Goal: Task Accomplishment & Management: Manage account settings

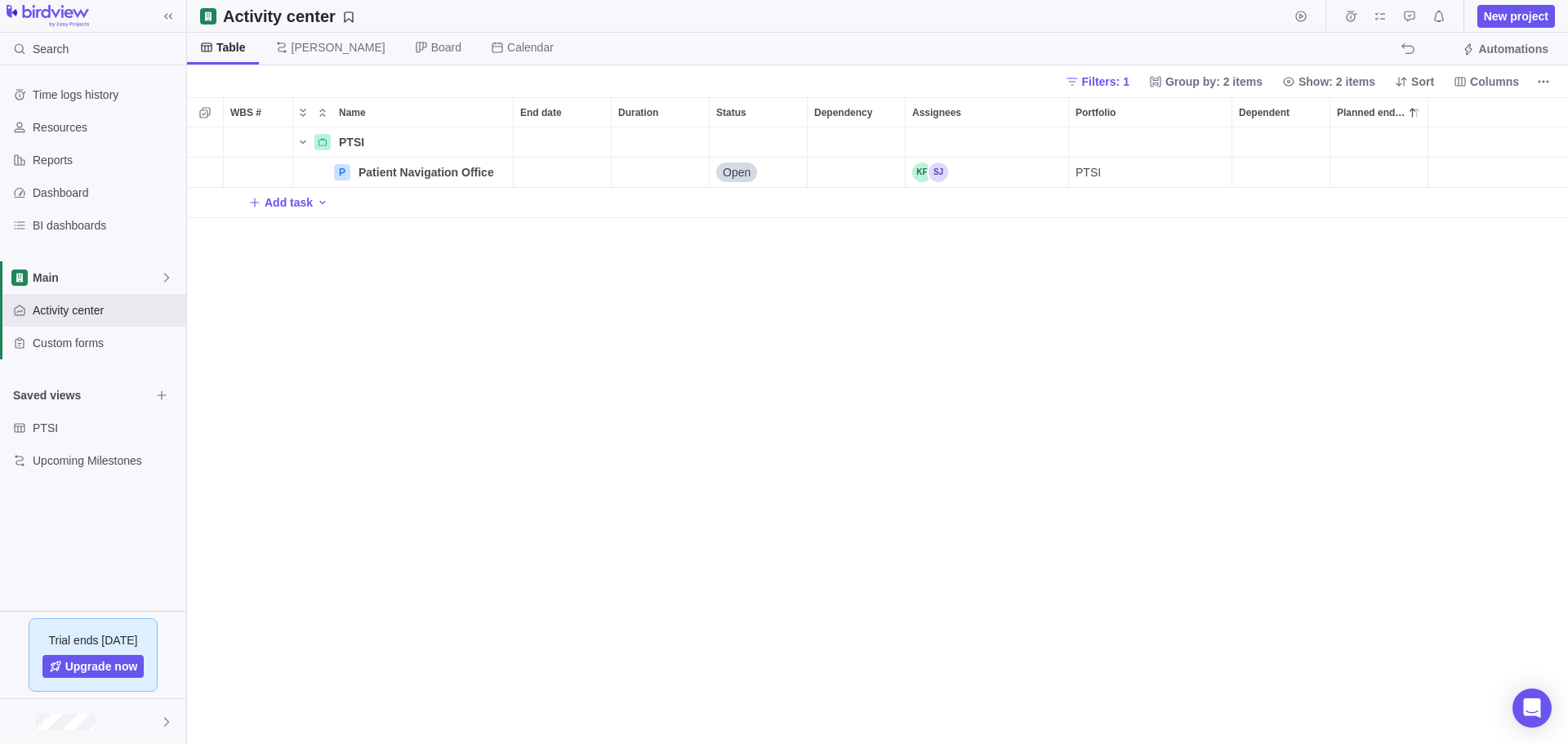
scroll to position [604, 1369]
click at [30, 420] on div "PTSI" at bounding box center [20, 428] width 26 height 26
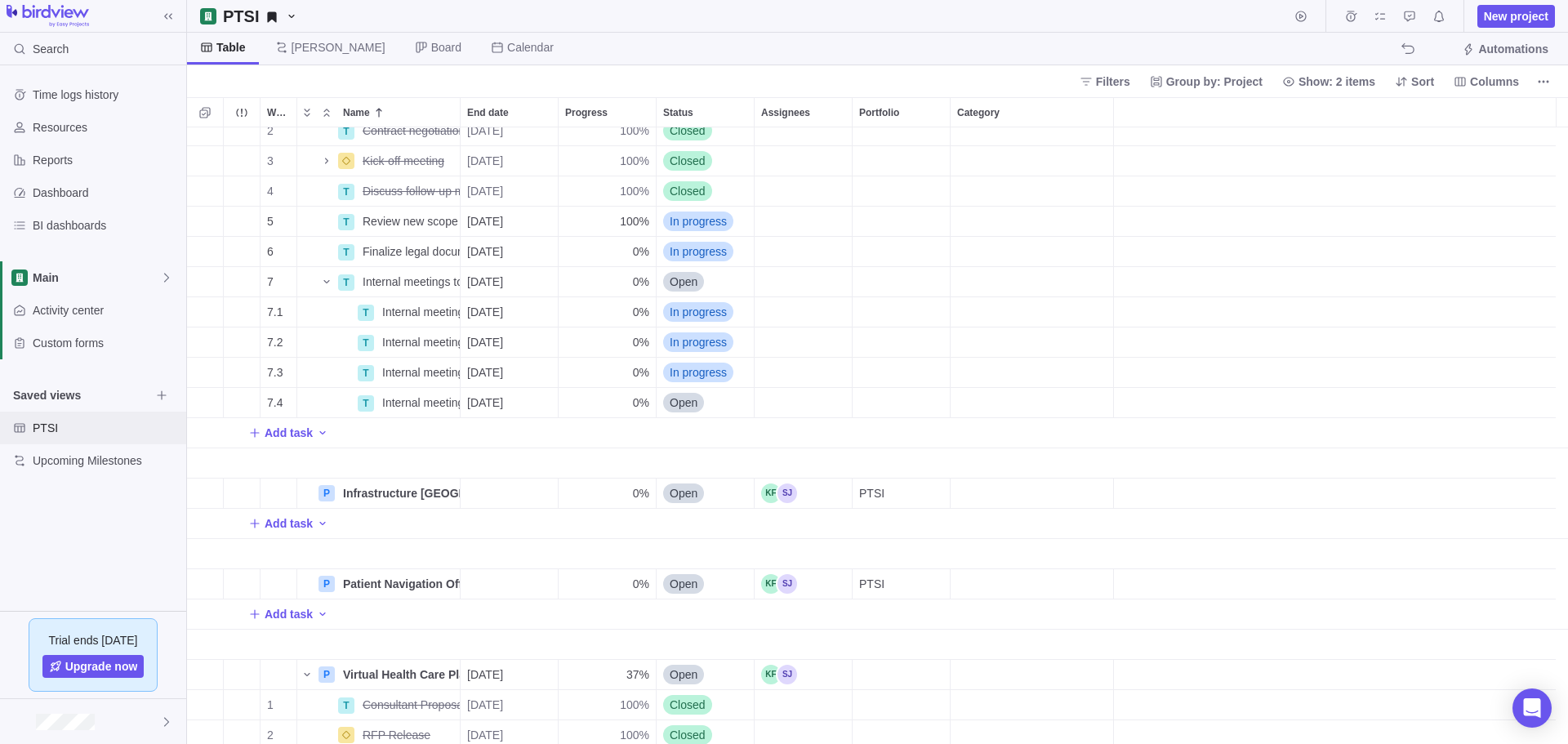
scroll to position [0, 0]
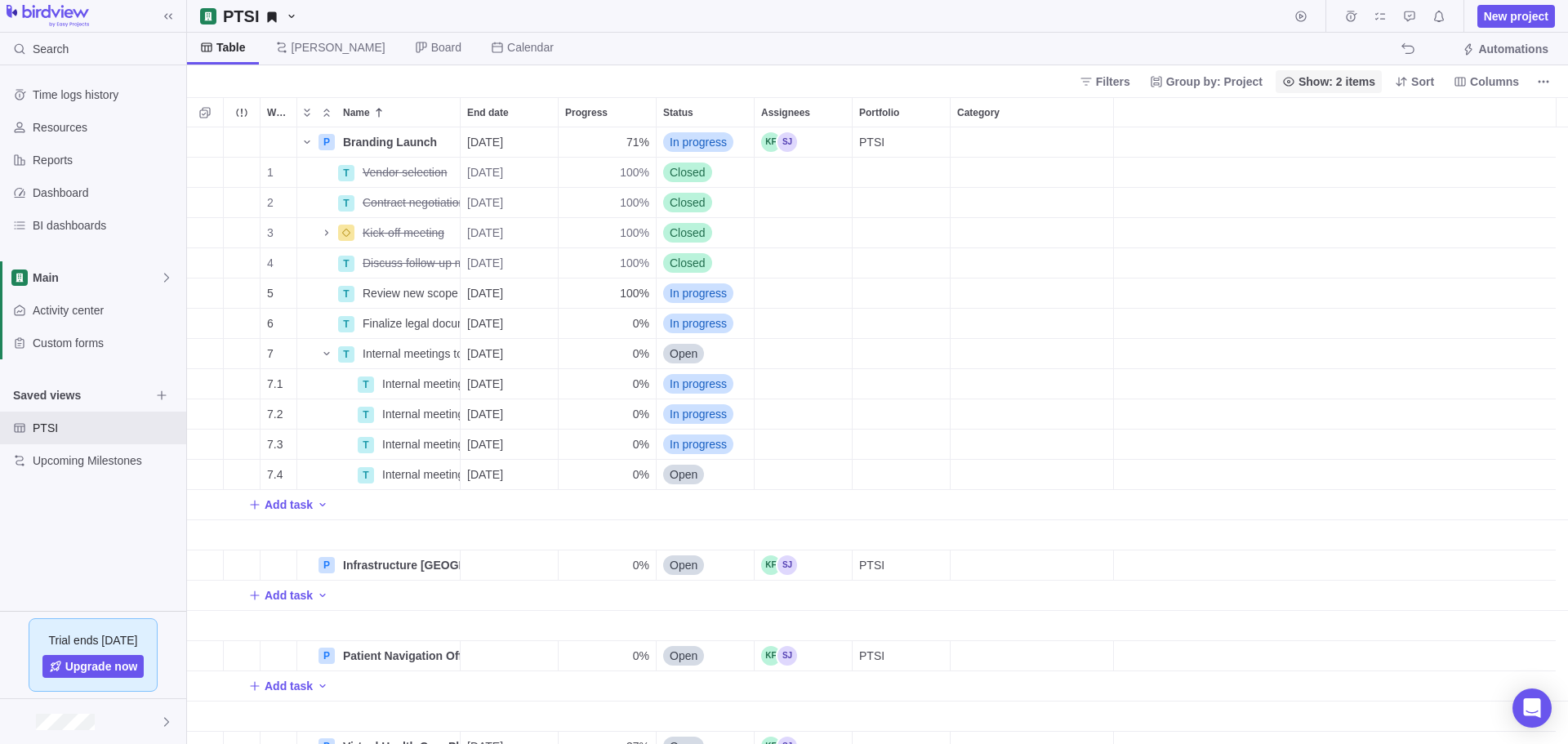
click at [1335, 81] on span "Show: 2 items" at bounding box center [1336, 81] width 76 height 16
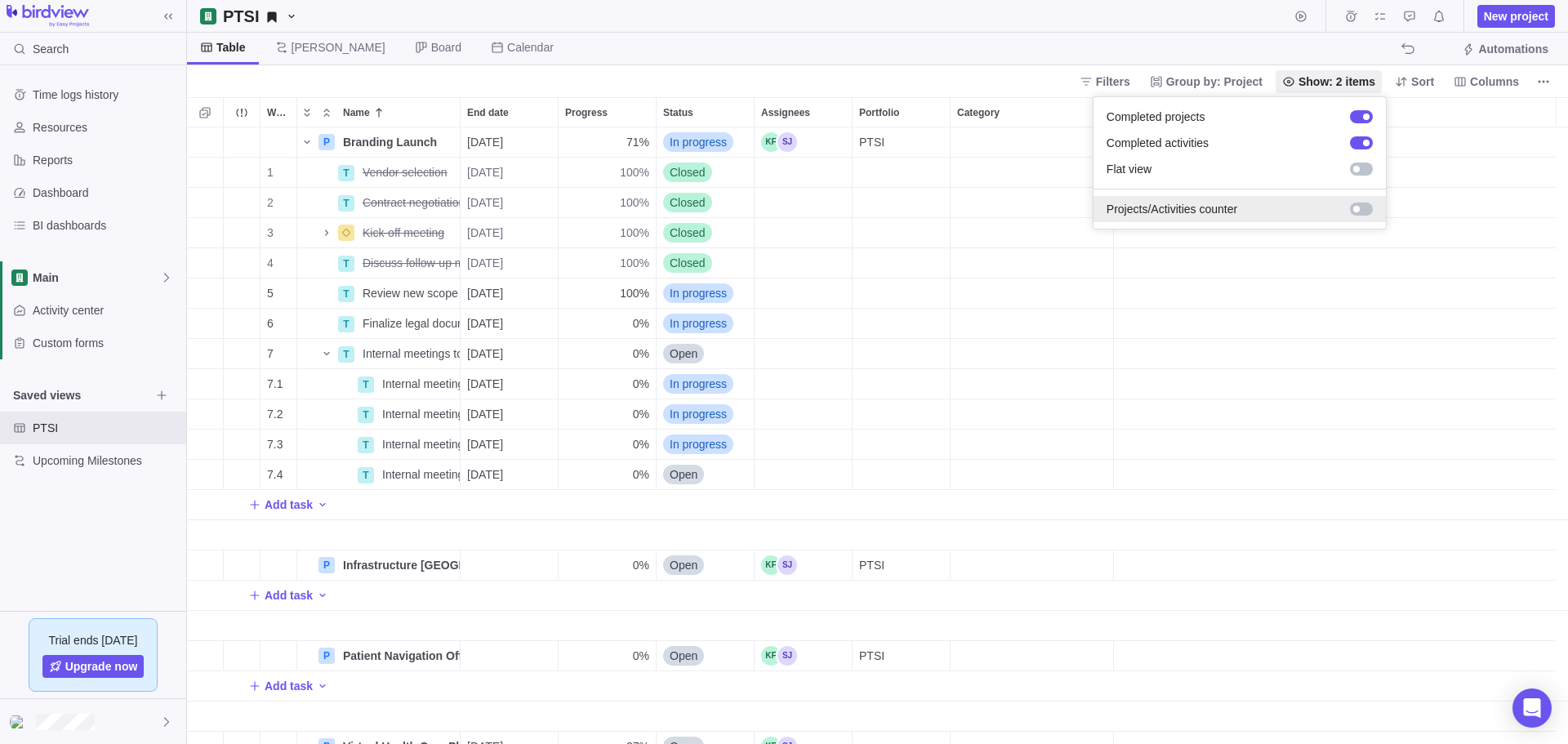
click at [1363, 210] on div at bounding box center [1361, 208] width 23 height 13
click at [1363, 209] on div at bounding box center [1366, 209] width 7 height 7
click at [1360, 169] on div at bounding box center [1361, 169] width 23 height 13
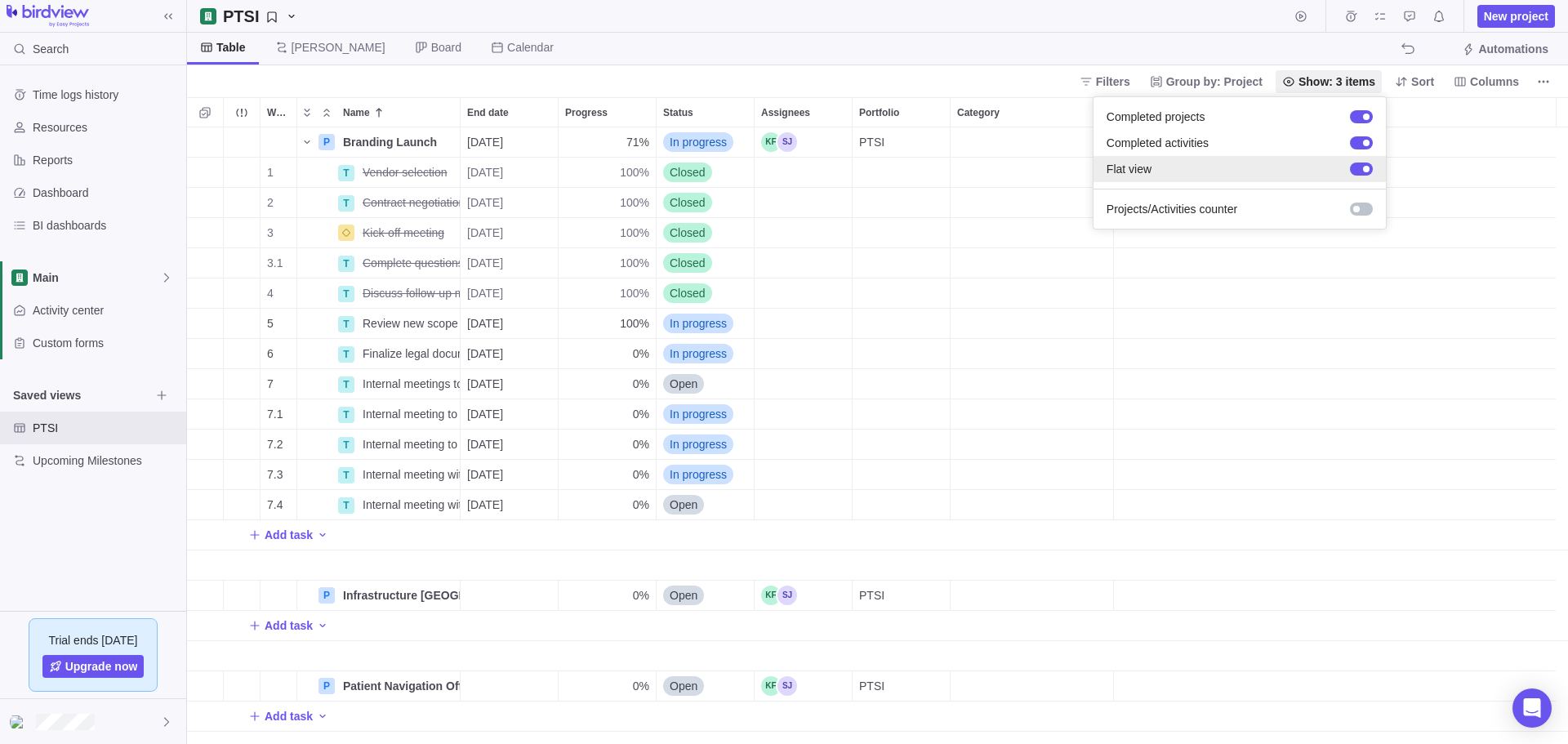
scroll to position [604, 1369]
click at [1340, 81] on span "Show: 3 items" at bounding box center [1336, 81] width 76 height 16
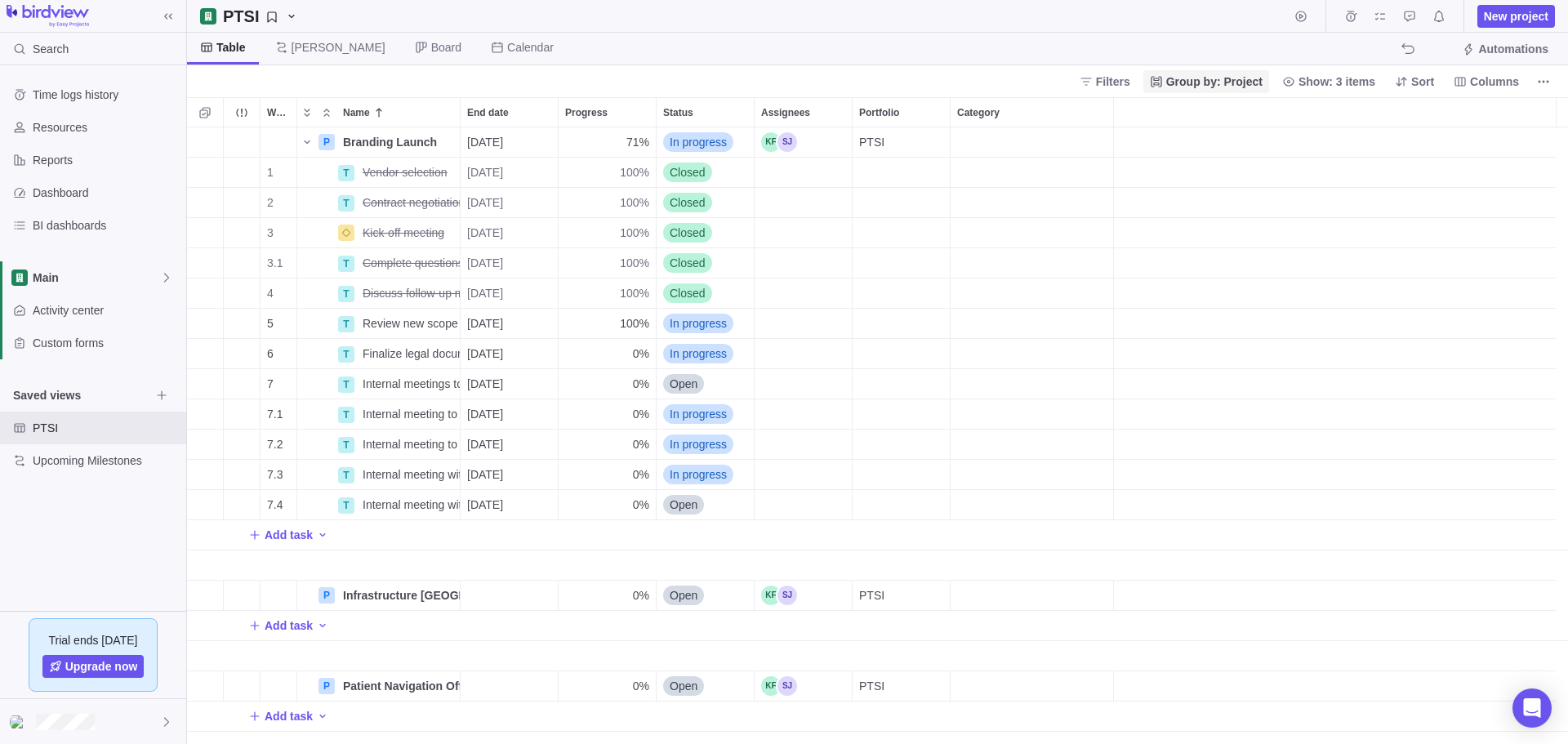
click at [1249, 79] on span "Group by: Project" at bounding box center [1214, 81] width 96 height 16
click at [1383, 144] on div at bounding box center [1379, 143] width 23 height 13
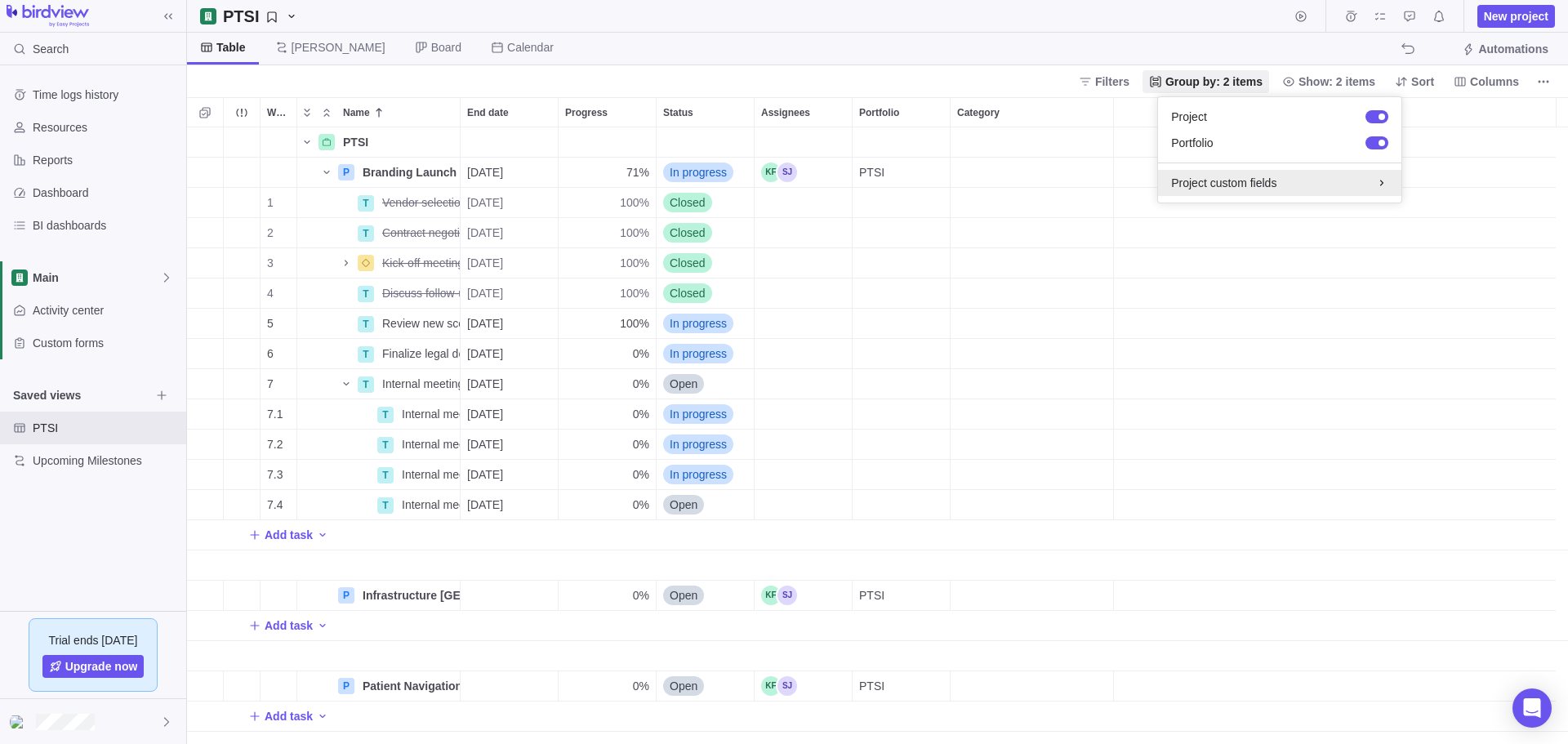
click at [1324, 172] on div "Project custom fields" at bounding box center [1279, 183] width 243 height 26
click at [1209, 85] on span "Group by: 2 items" at bounding box center [1214, 81] width 97 height 16
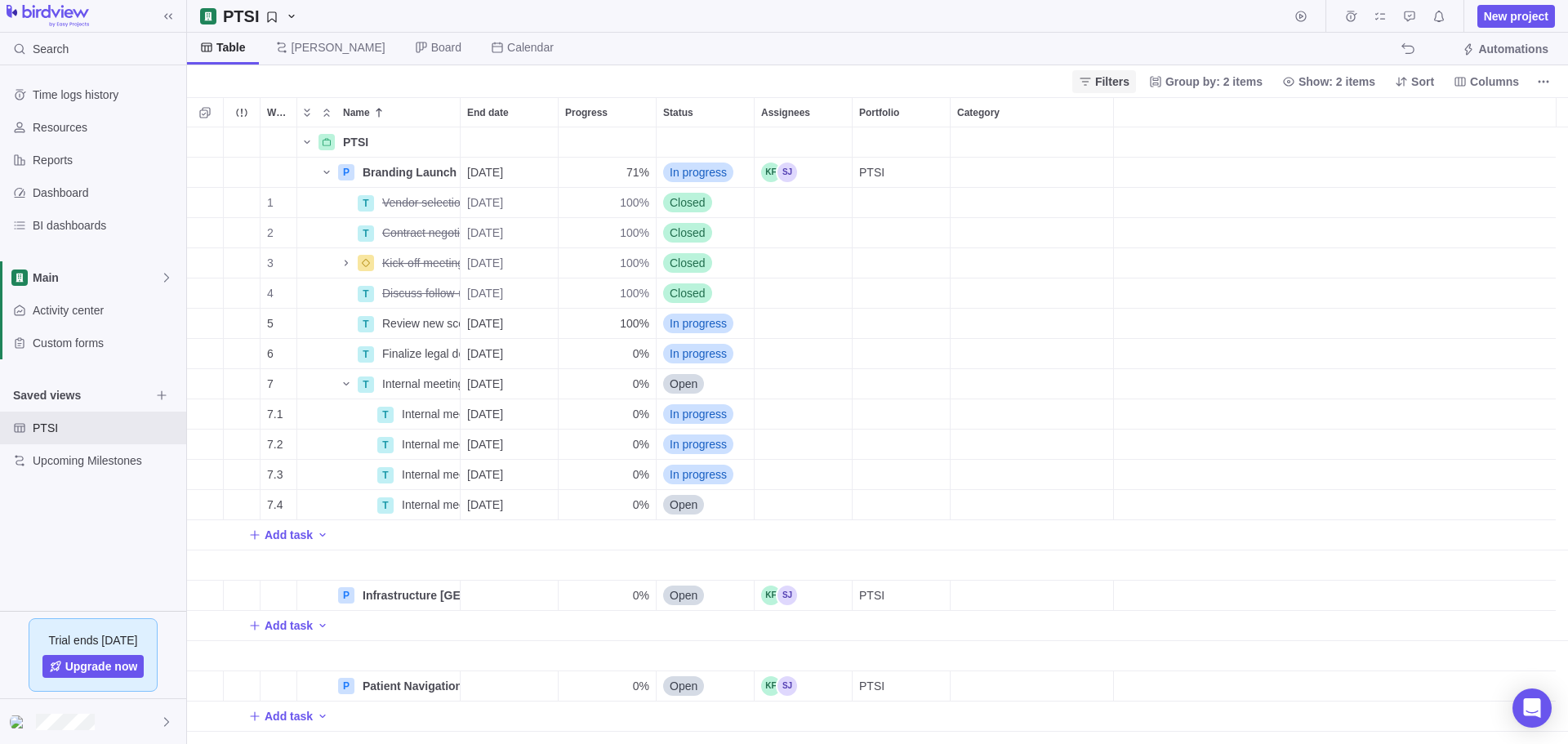
click at [1127, 70] on span "Filters" at bounding box center [1104, 81] width 63 height 23
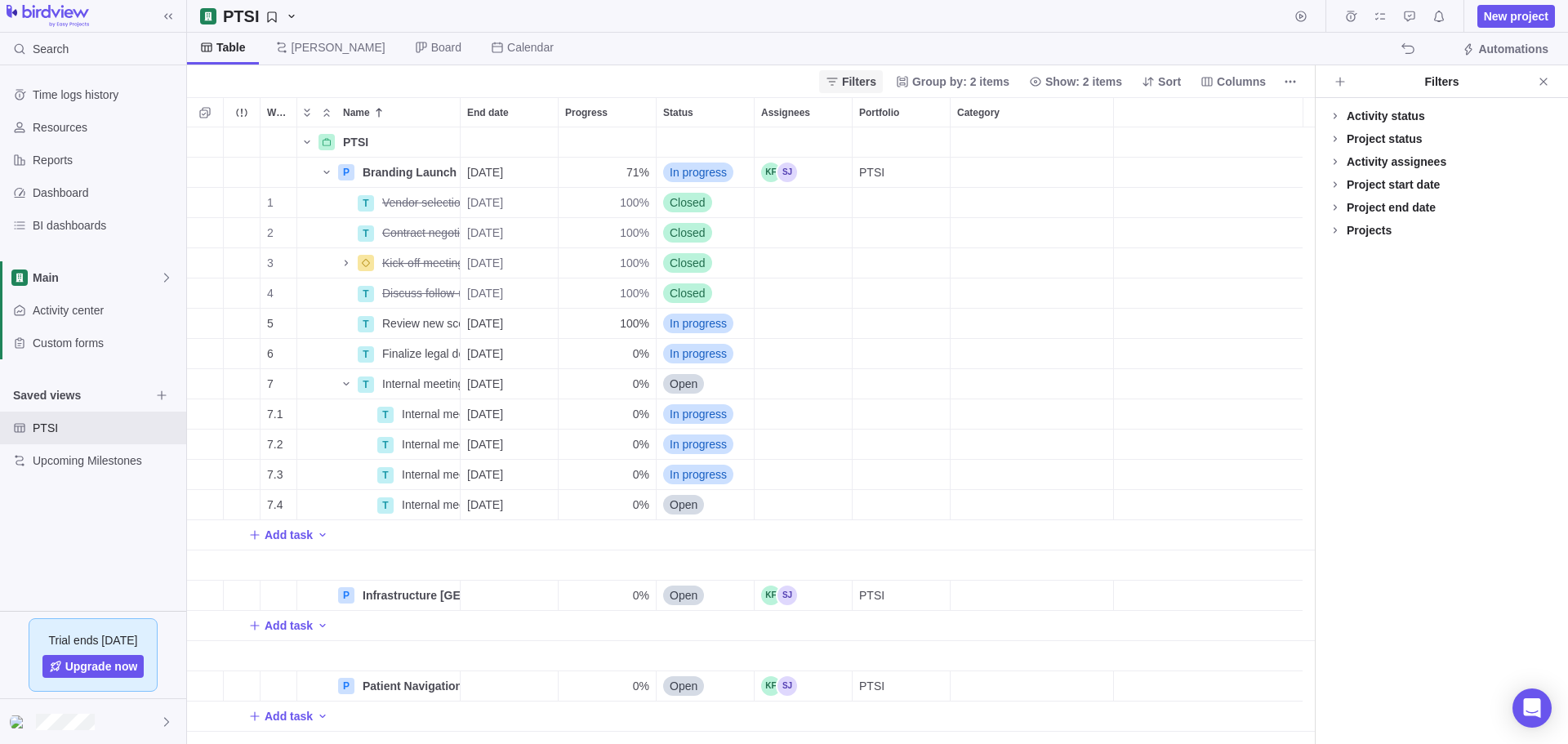
scroll to position [604, 1116]
click at [1543, 78] on icon "Close" at bounding box center [1543, 81] width 13 height 13
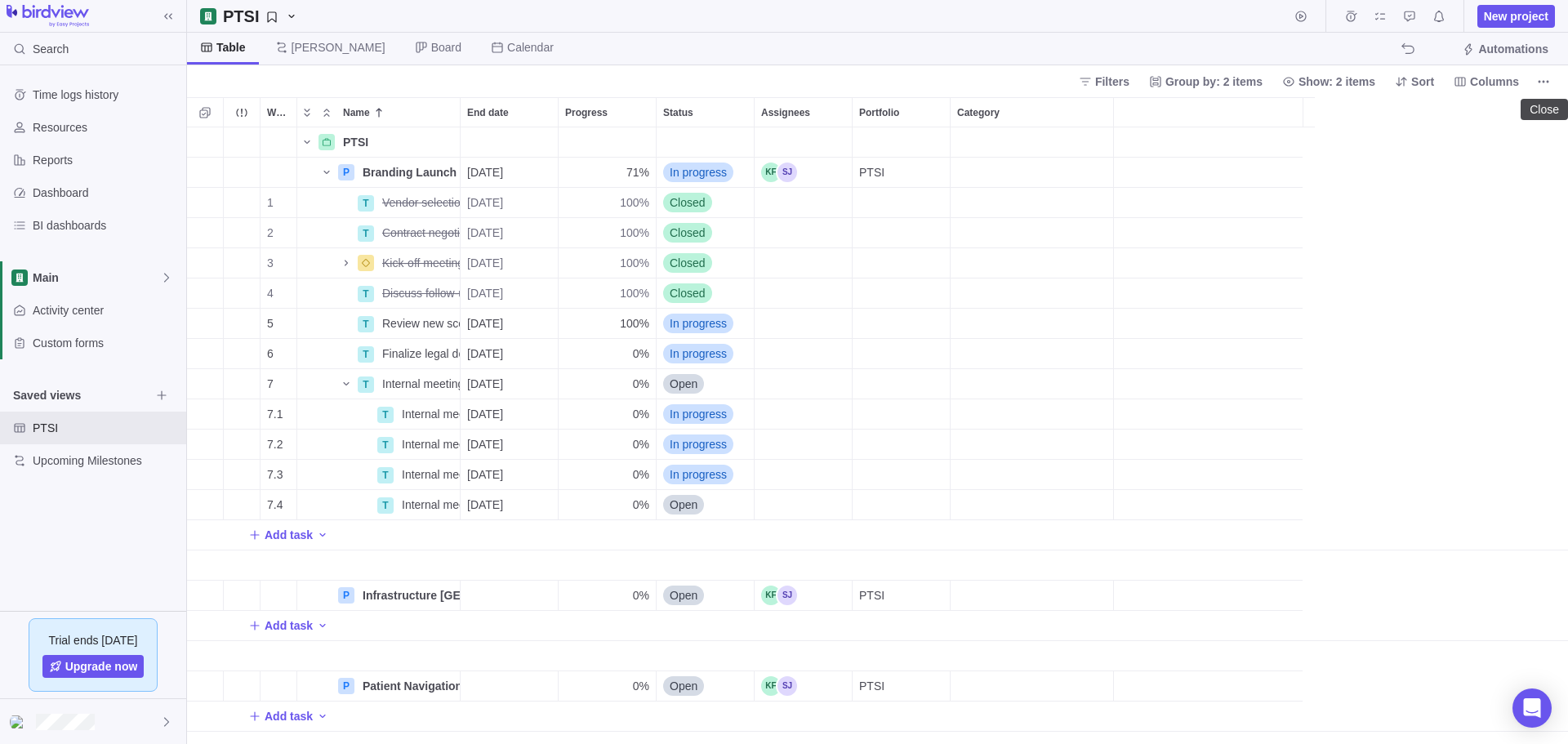
scroll to position [604, 1369]
click at [272, 21] on icon "PTSI" at bounding box center [272, 17] width 9 height 11
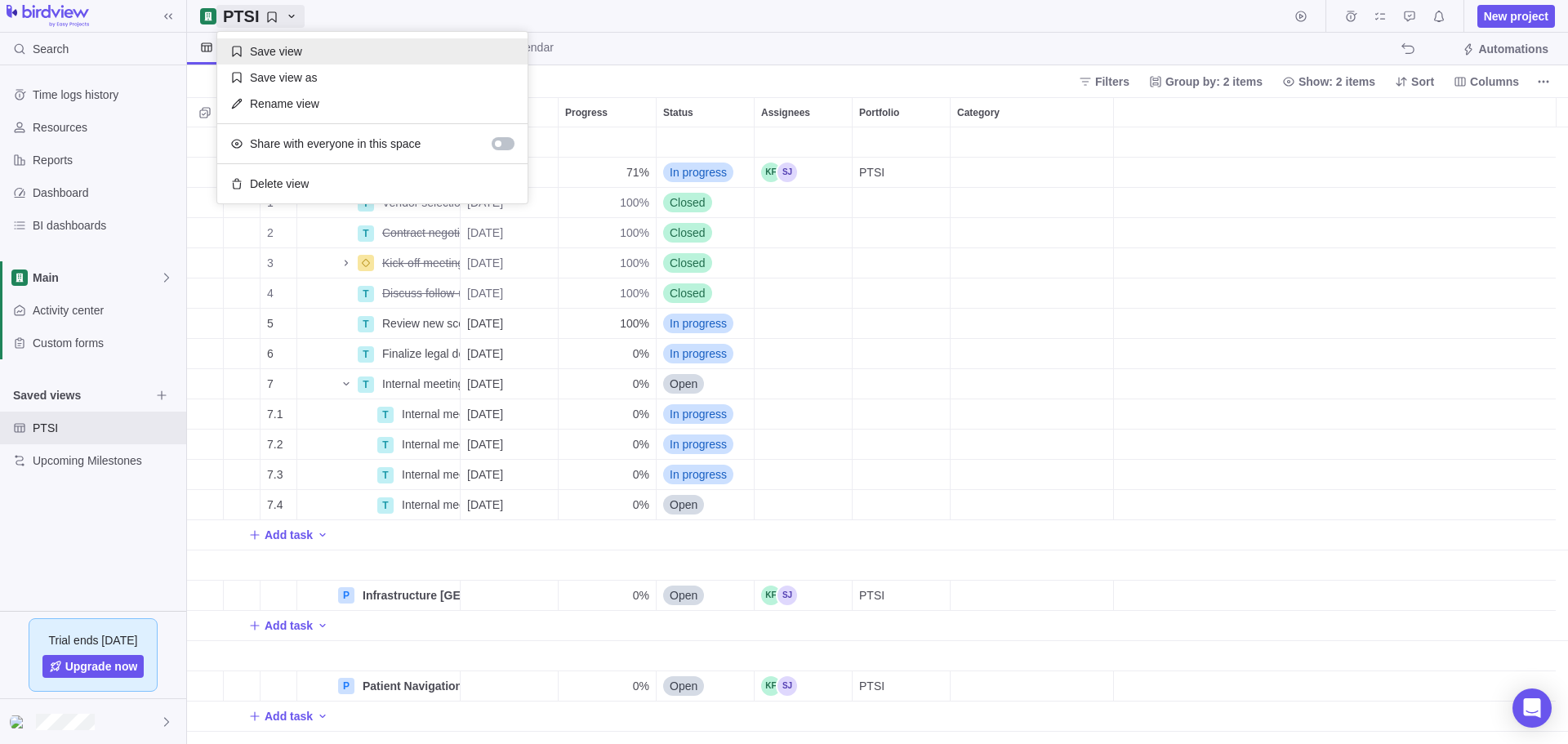
click at [285, 44] on span "Save view" at bounding box center [276, 52] width 53 height 16
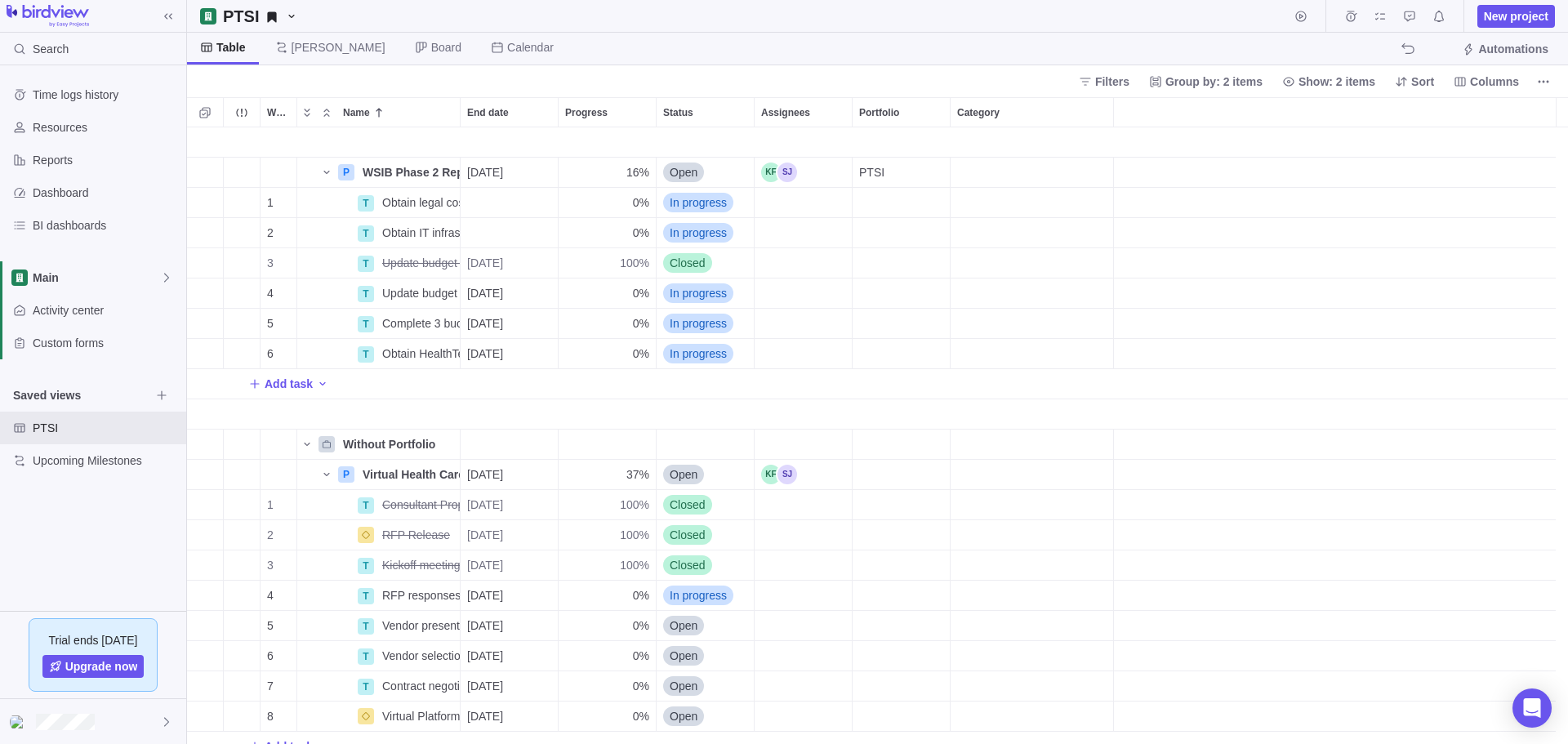
scroll to position [622, 0]
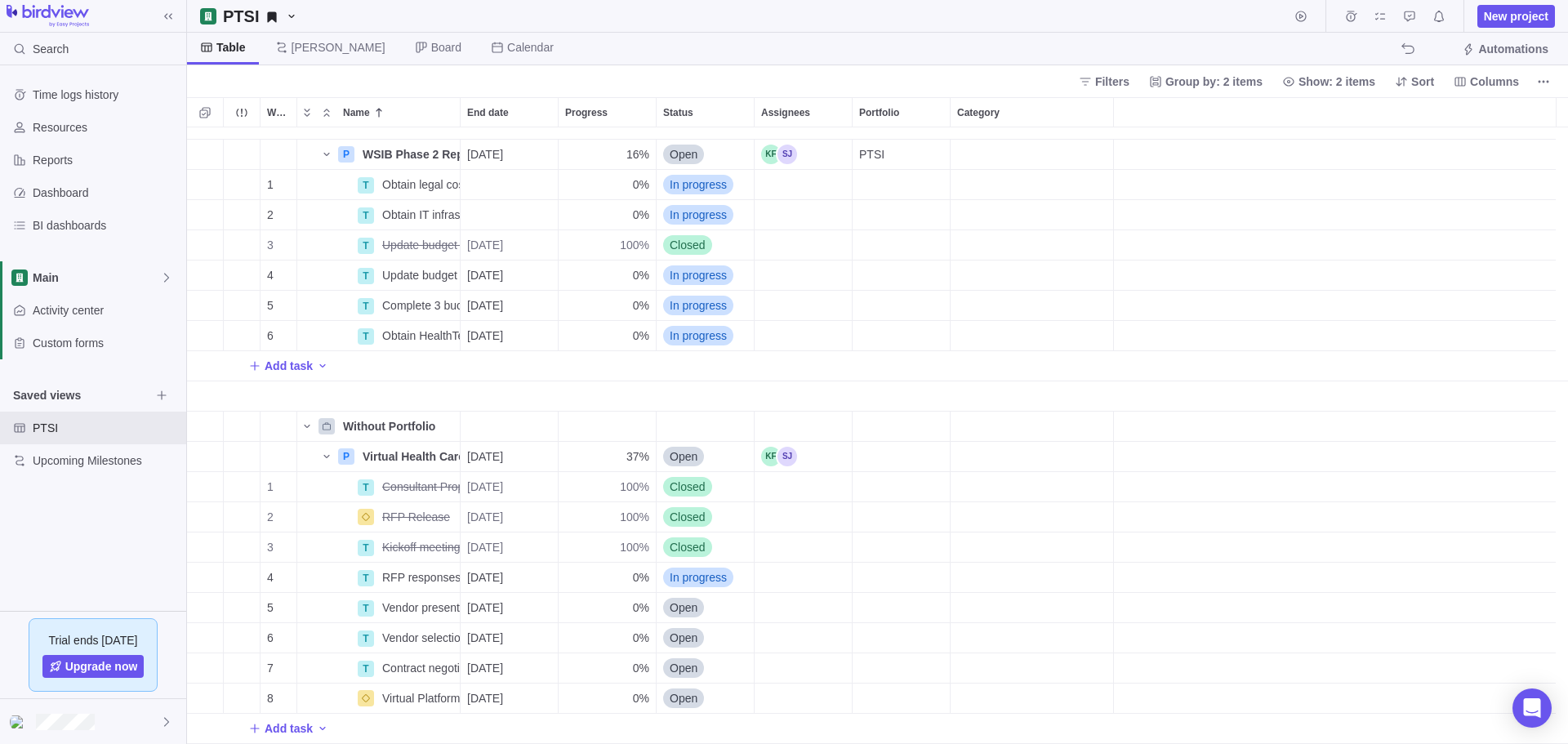
click at [329, 427] on icon "Name" at bounding box center [326, 427] width 10 height 10
click at [390, 429] on span "Without Portfolio" at bounding box center [389, 427] width 92 height 16
click at [422, 446] on span "Details" at bounding box center [401, 456] width 67 height 23
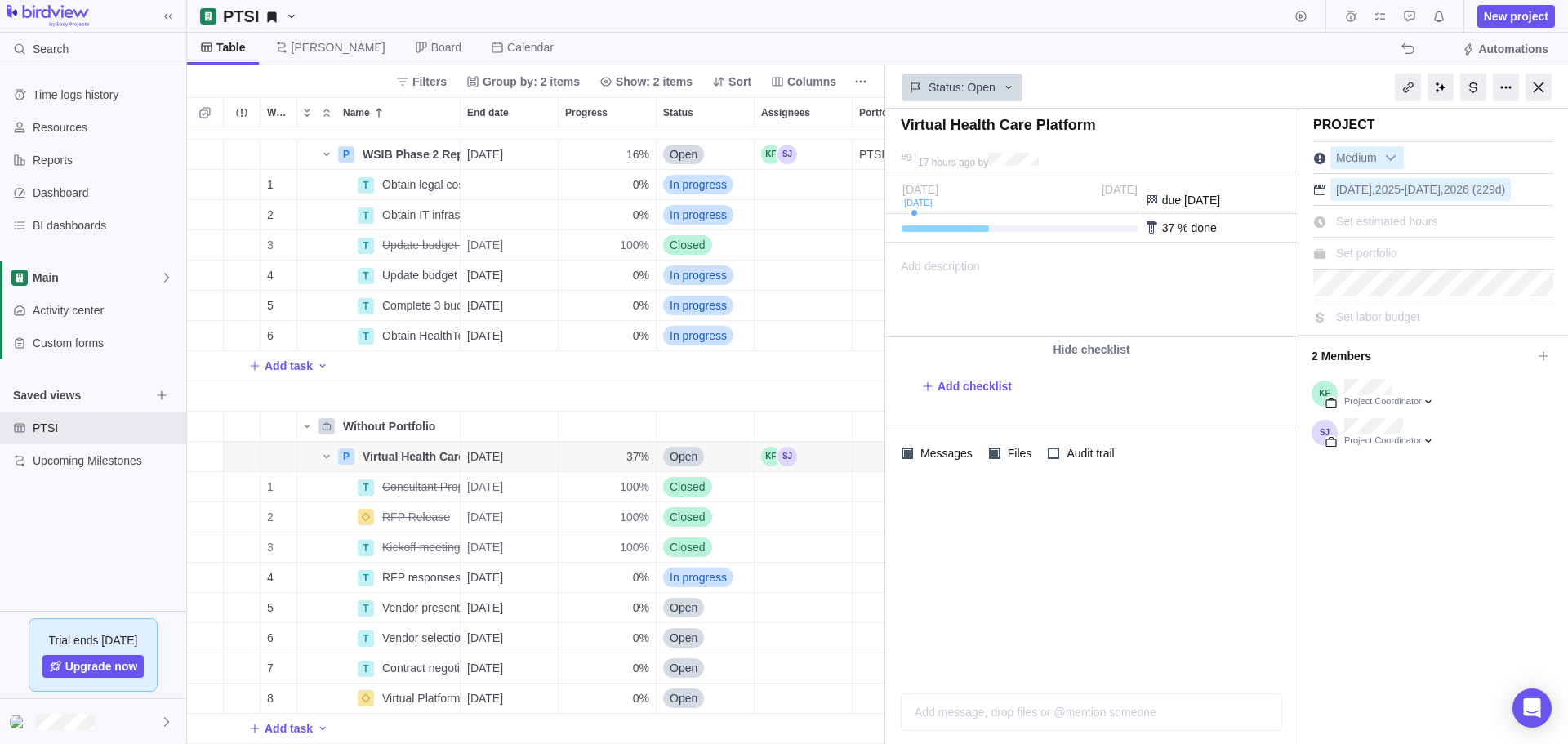
click at [1377, 253] on span "Set portfolio" at bounding box center [1367, 253] width 61 height 13
click at [1262, 347] on icon "grid" at bounding box center [1266, 349] width 10 height 10
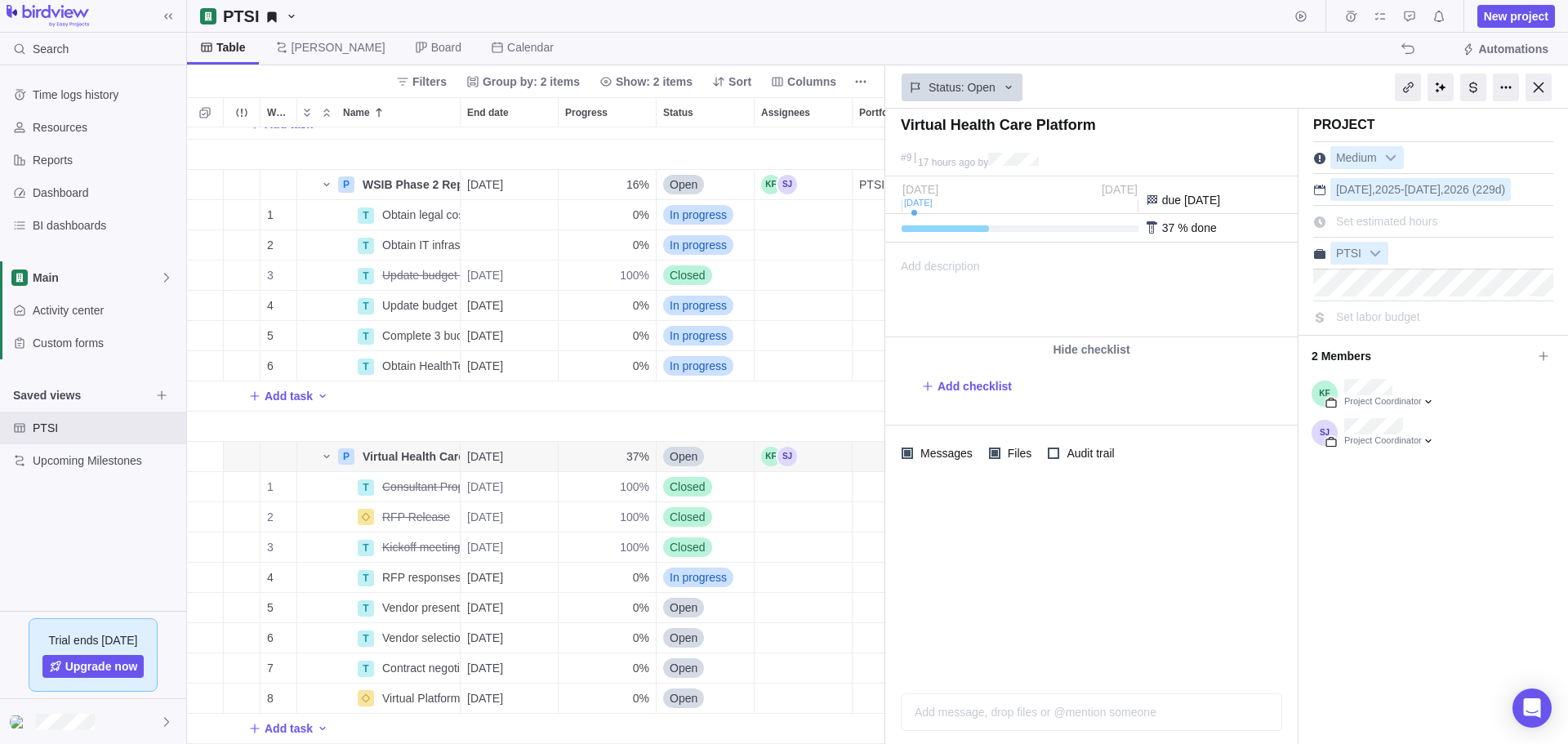
scroll to position [604, 0]
click at [1547, 88] on div at bounding box center [1538, 87] width 26 height 28
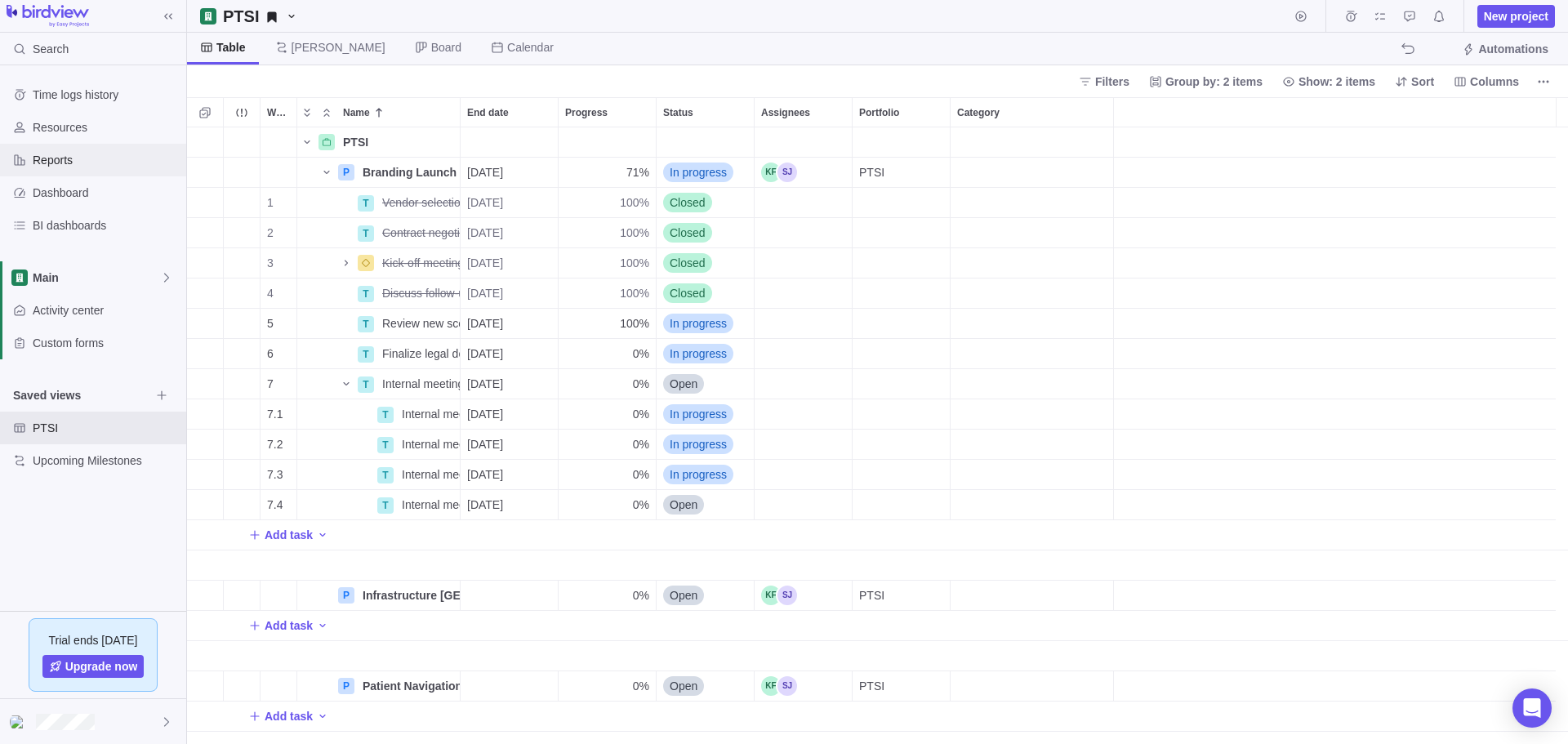
click at [44, 151] on div "Reports" at bounding box center [93, 160] width 186 height 33
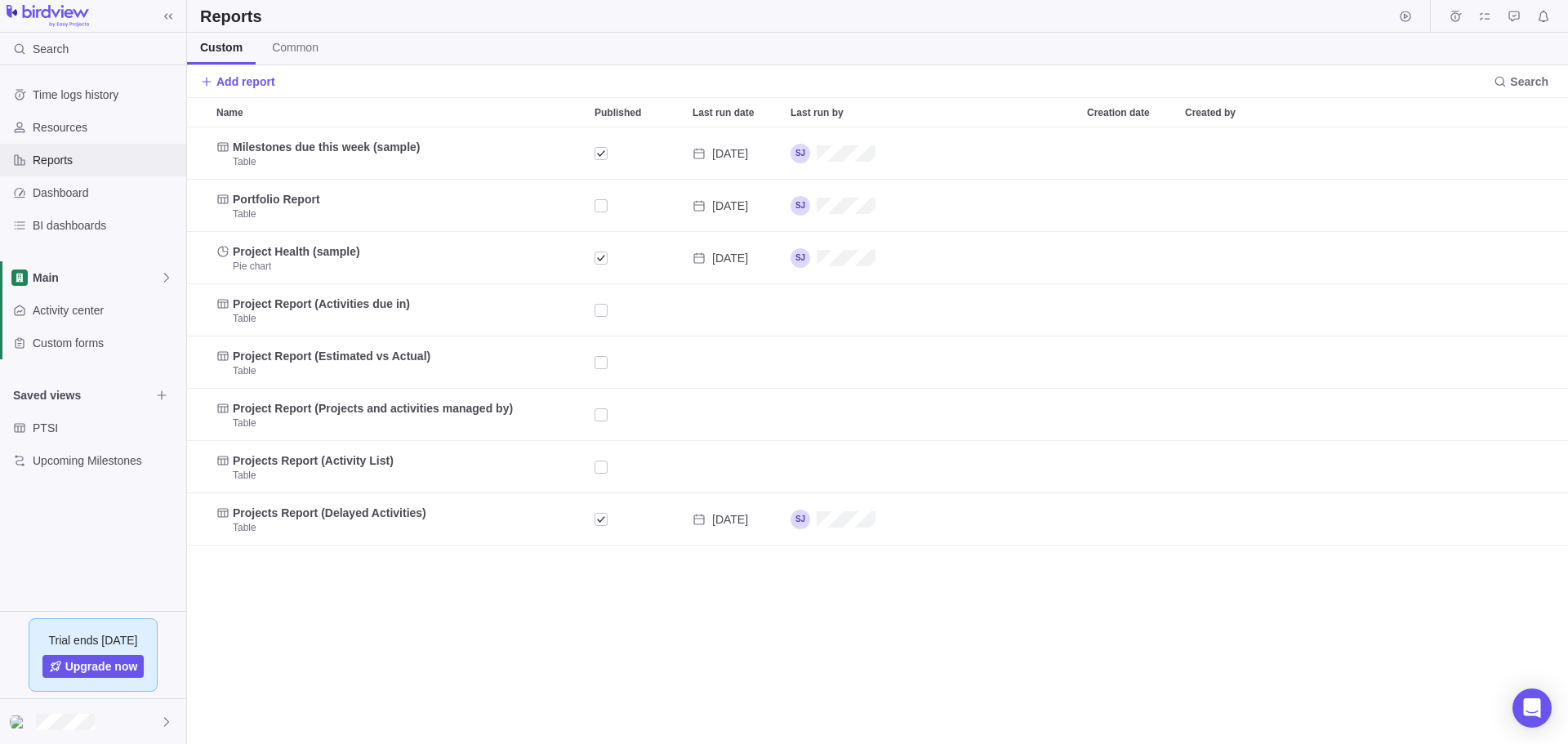
scroll to position [604, 1369]
click at [302, 38] on link "Common" at bounding box center [295, 49] width 72 height 32
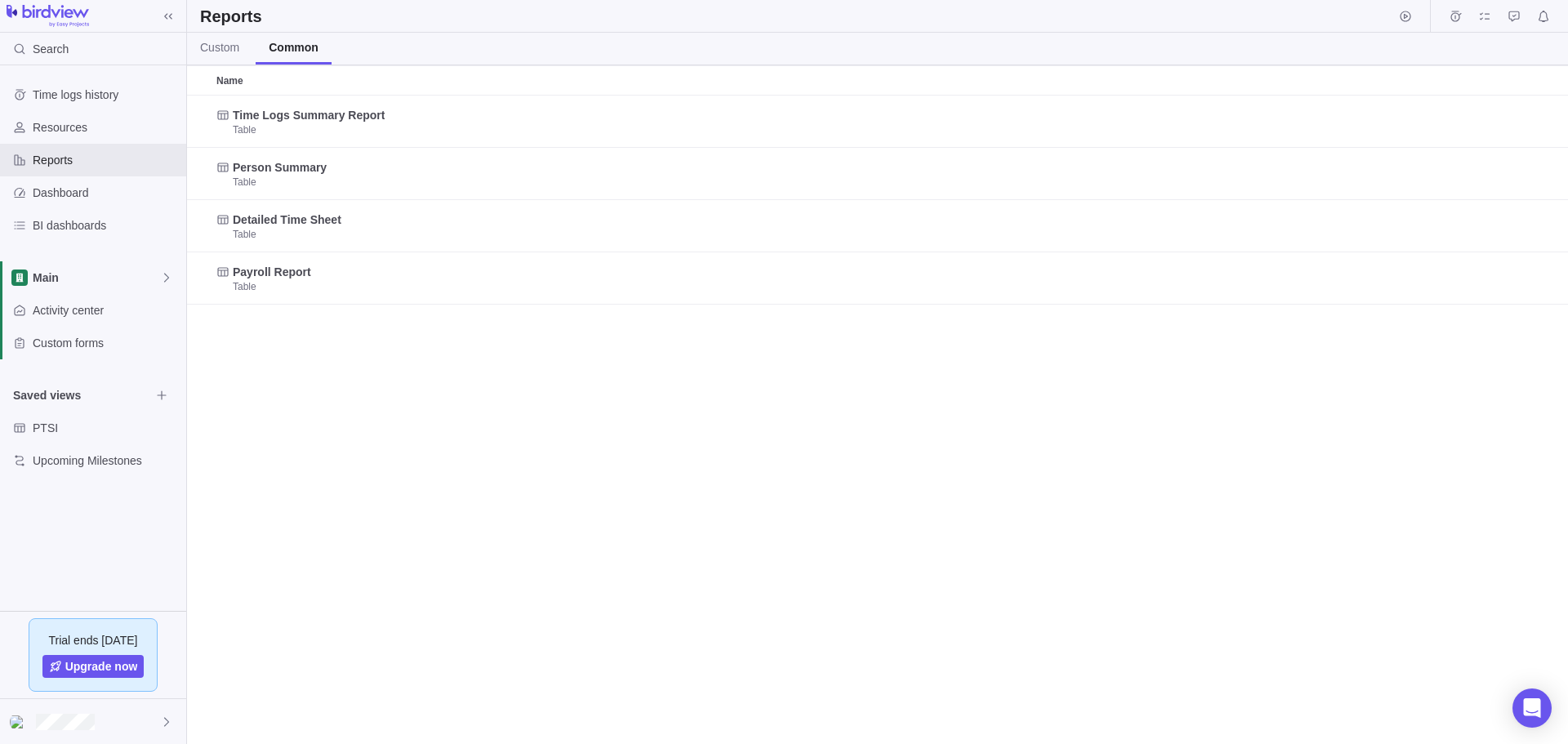
scroll to position [636, 1369]
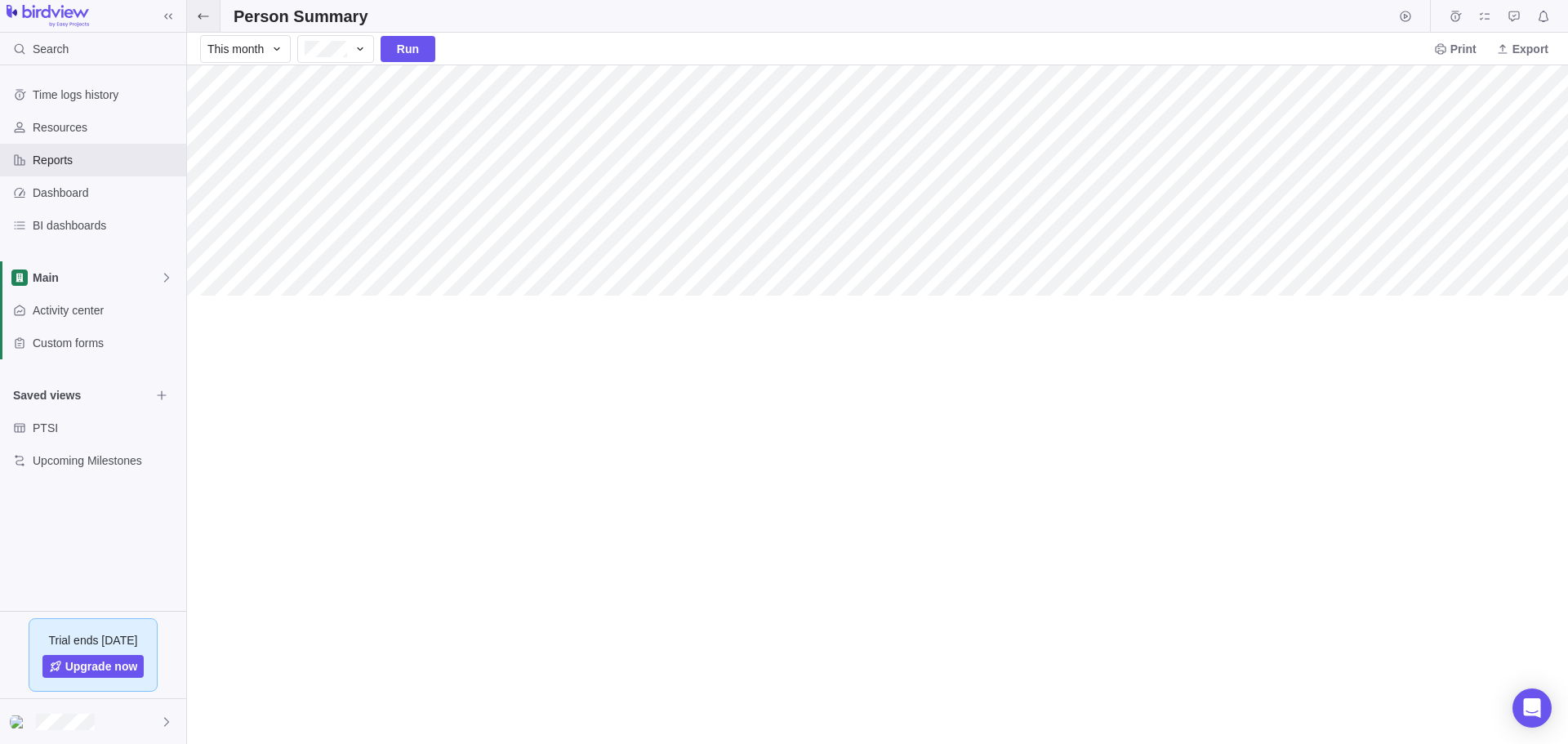
click at [209, 19] on icon at bounding box center [202, 16] width 13 height 13
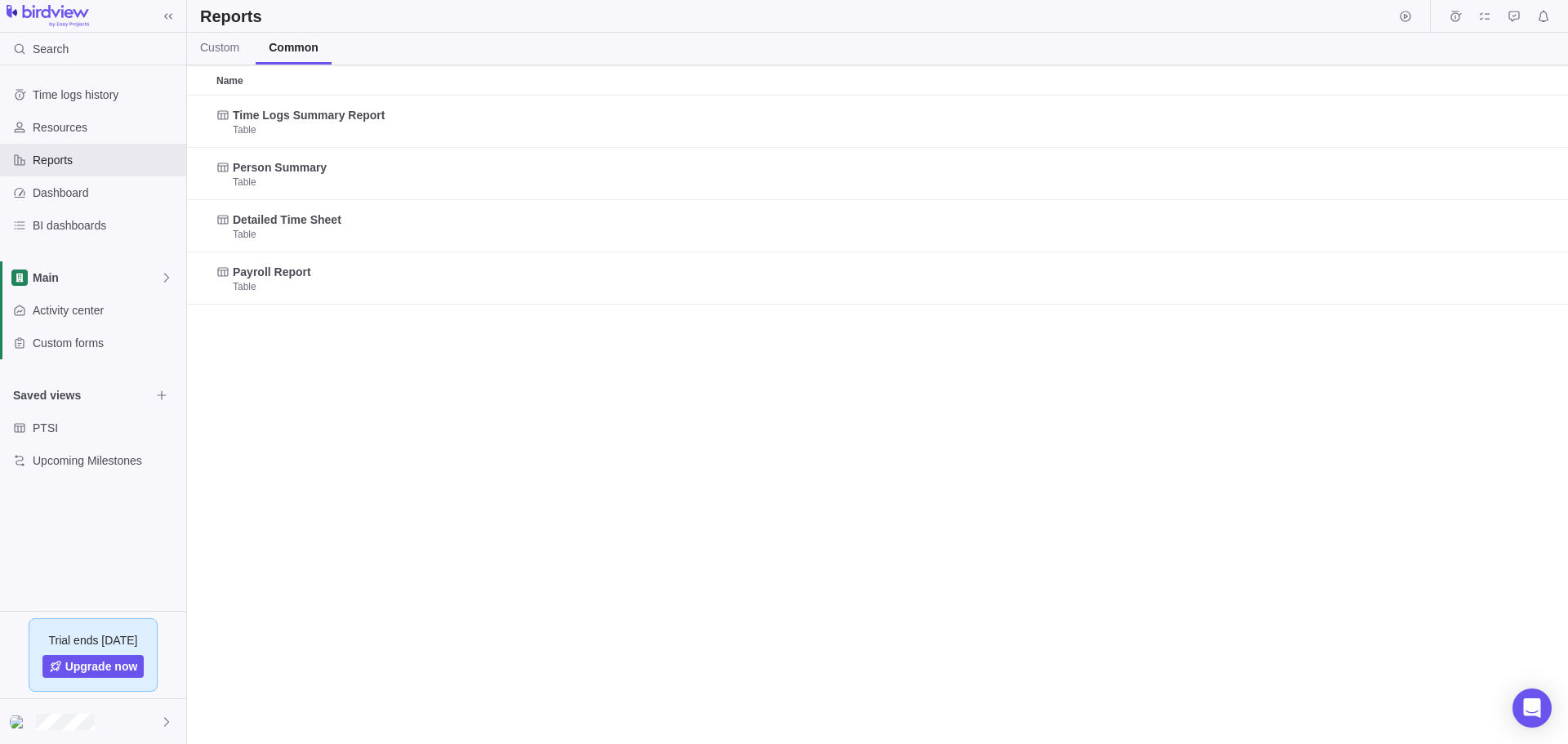
scroll to position [636, 1369]
click at [213, 42] on span "Custom" at bounding box center [220, 48] width 40 height 16
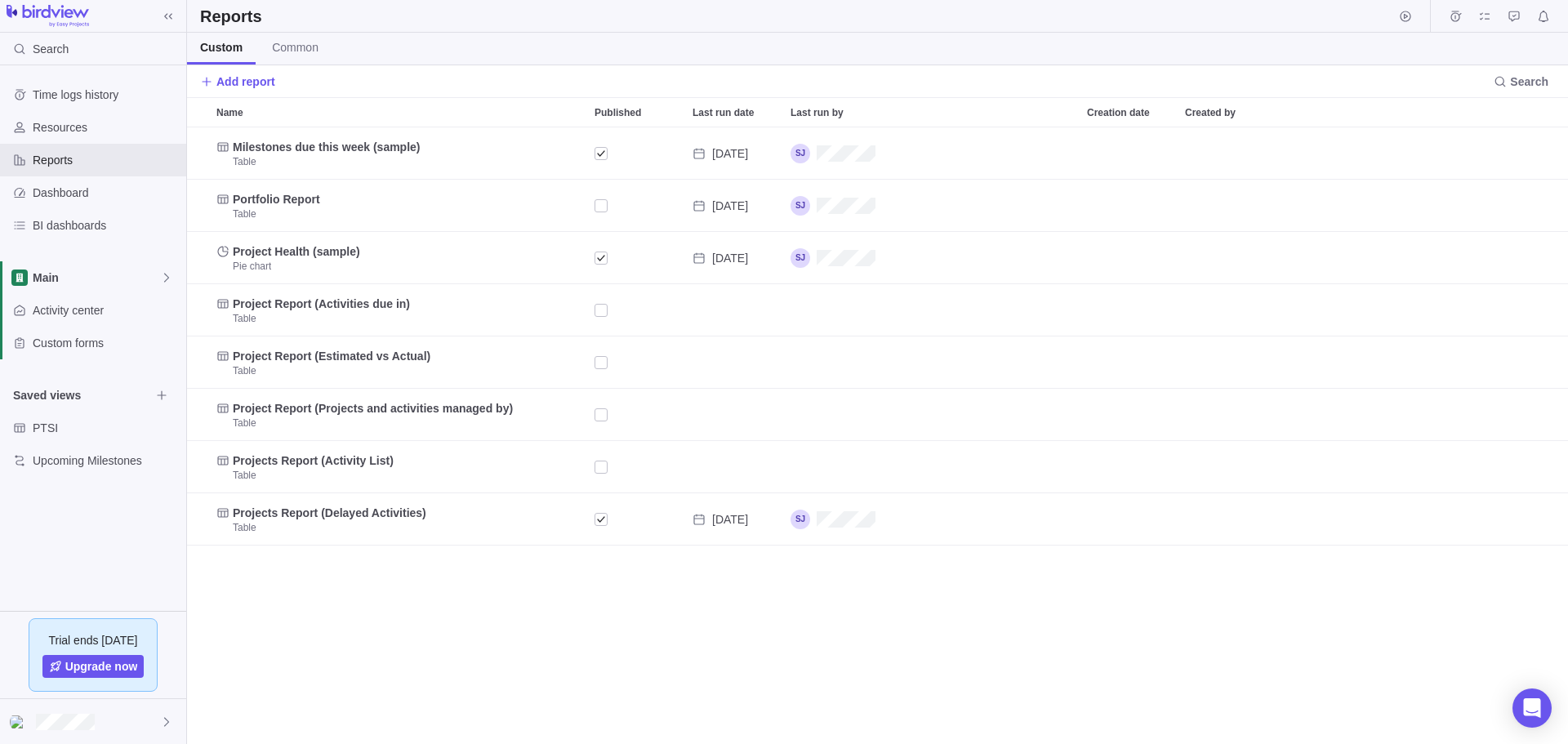
scroll to position [604, 1369]
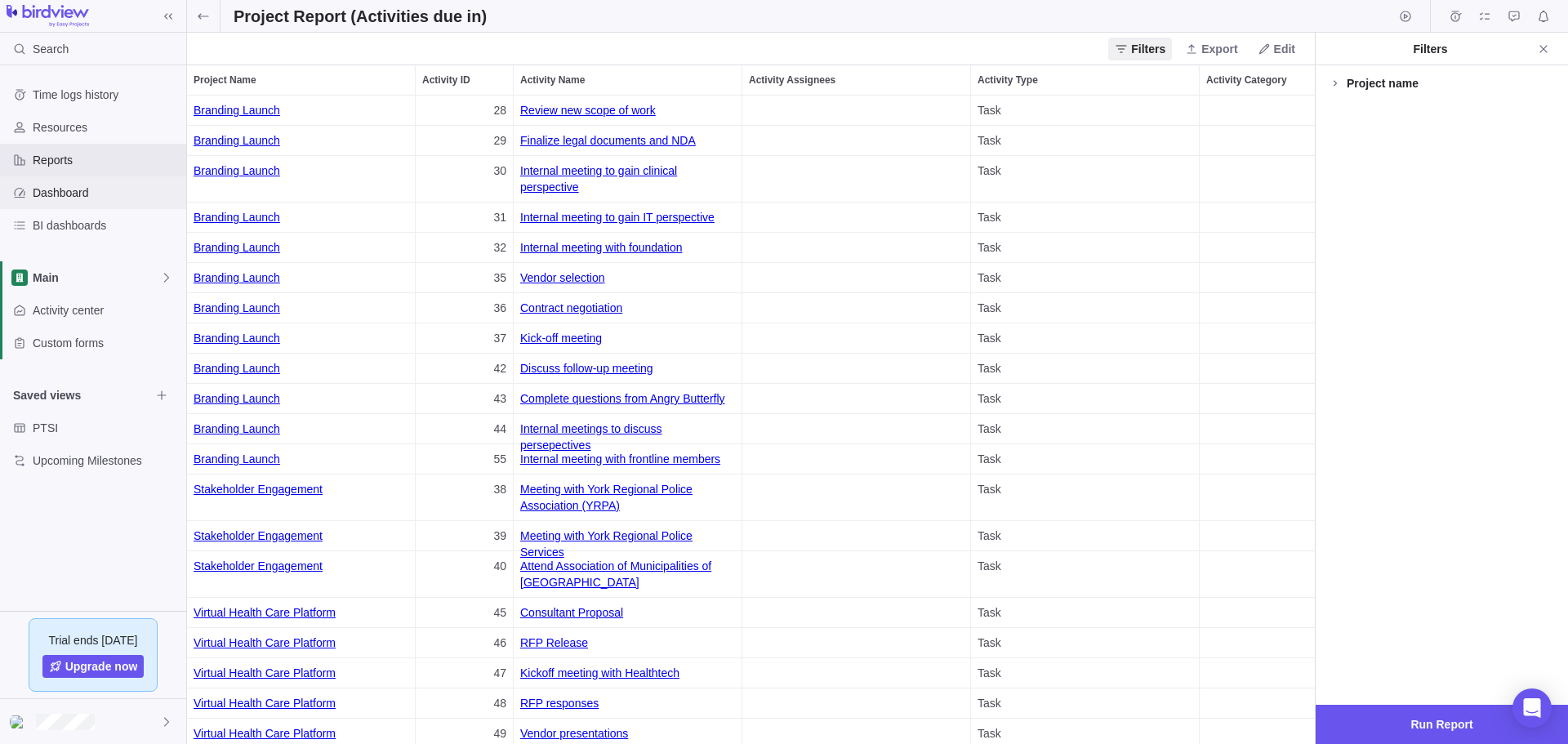
click at [71, 186] on span "Dashboard" at bounding box center [106, 192] width 147 height 16
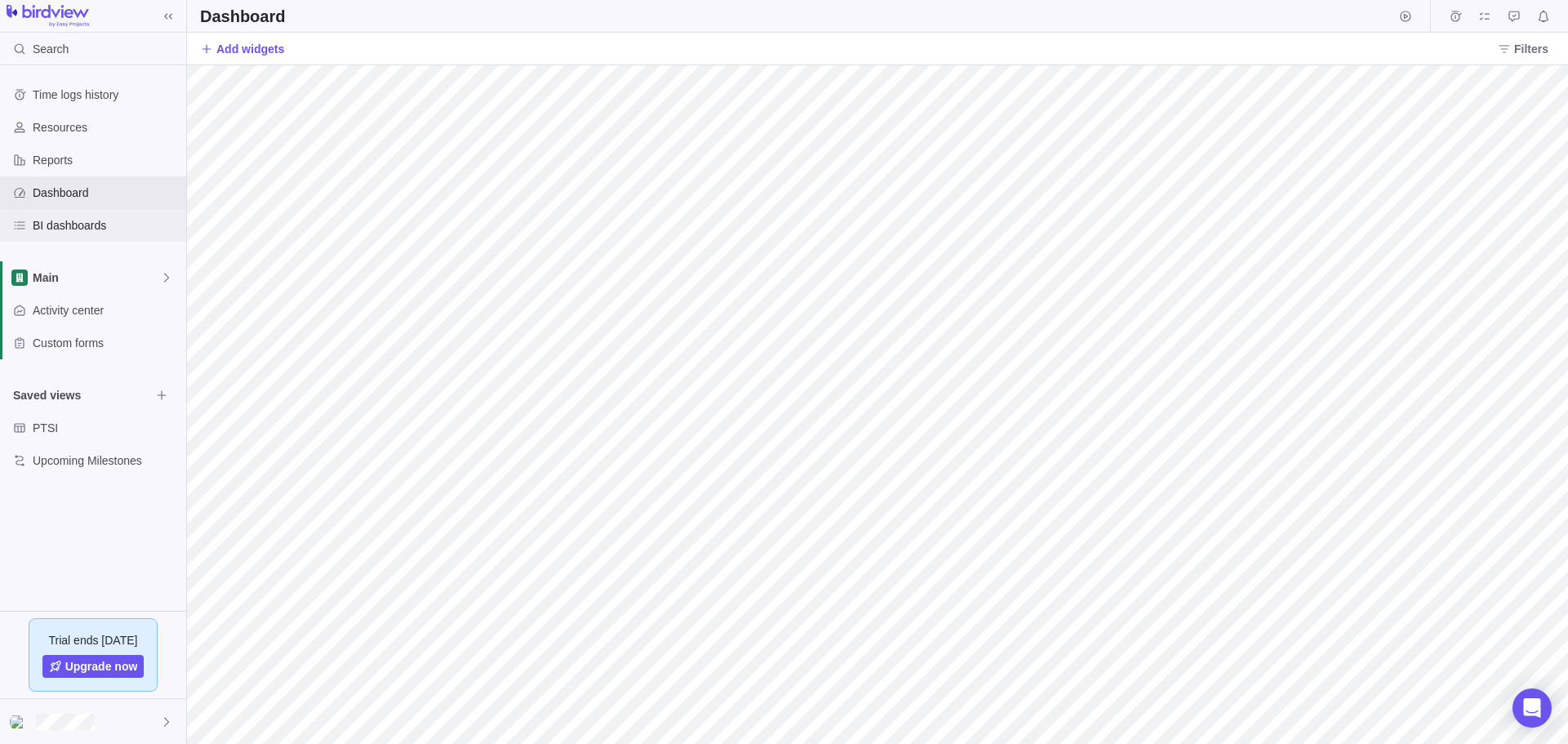
click at [45, 229] on span "BI dashboards" at bounding box center [106, 225] width 147 height 16
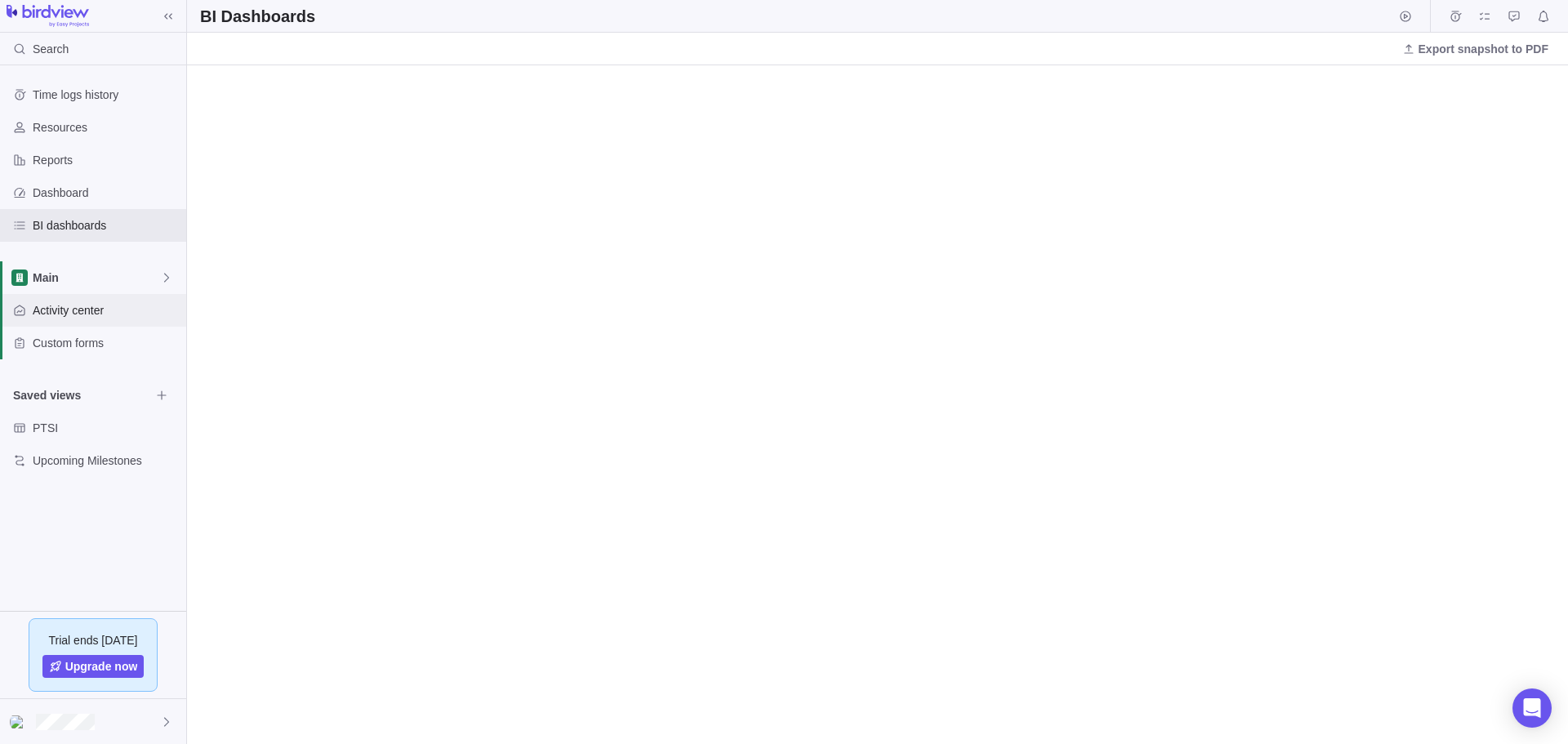
drag, startPoint x: 87, startPoint y: 317, endPoint x: 68, endPoint y: 317, distance: 19.0
click at [87, 317] on span "Activity center" at bounding box center [106, 310] width 147 height 16
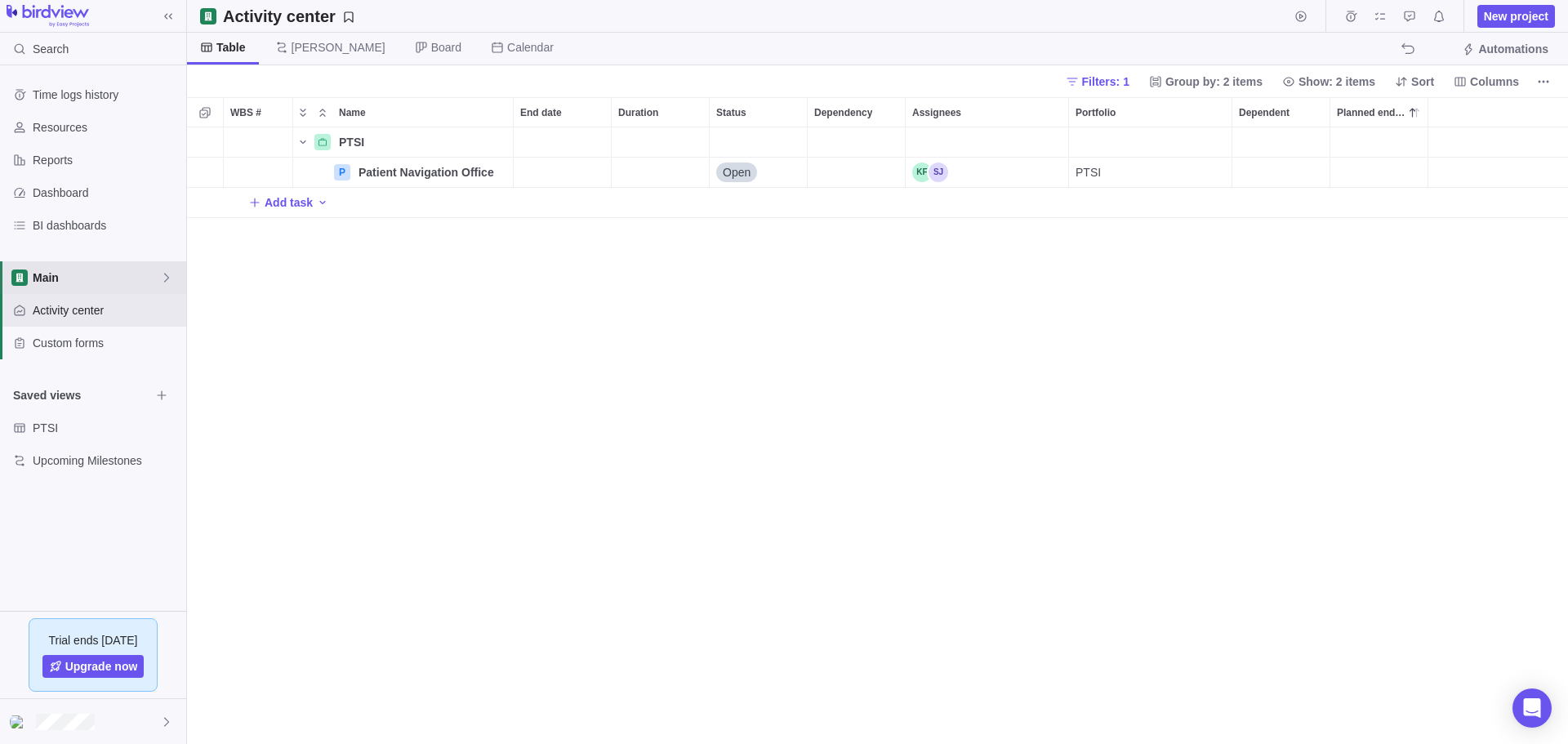
click at [52, 280] on span "Main" at bounding box center [96, 278] width 127 height 16
click at [95, 310] on span "Main" at bounding box center [93, 315] width 99 height 16
click at [163, 282] on icon at bounding box center [166, 277] width 13 height 13
click at [85, 341] on span "Stakeholder Engagement" at bounding box center [93, 345] width 99 height 16
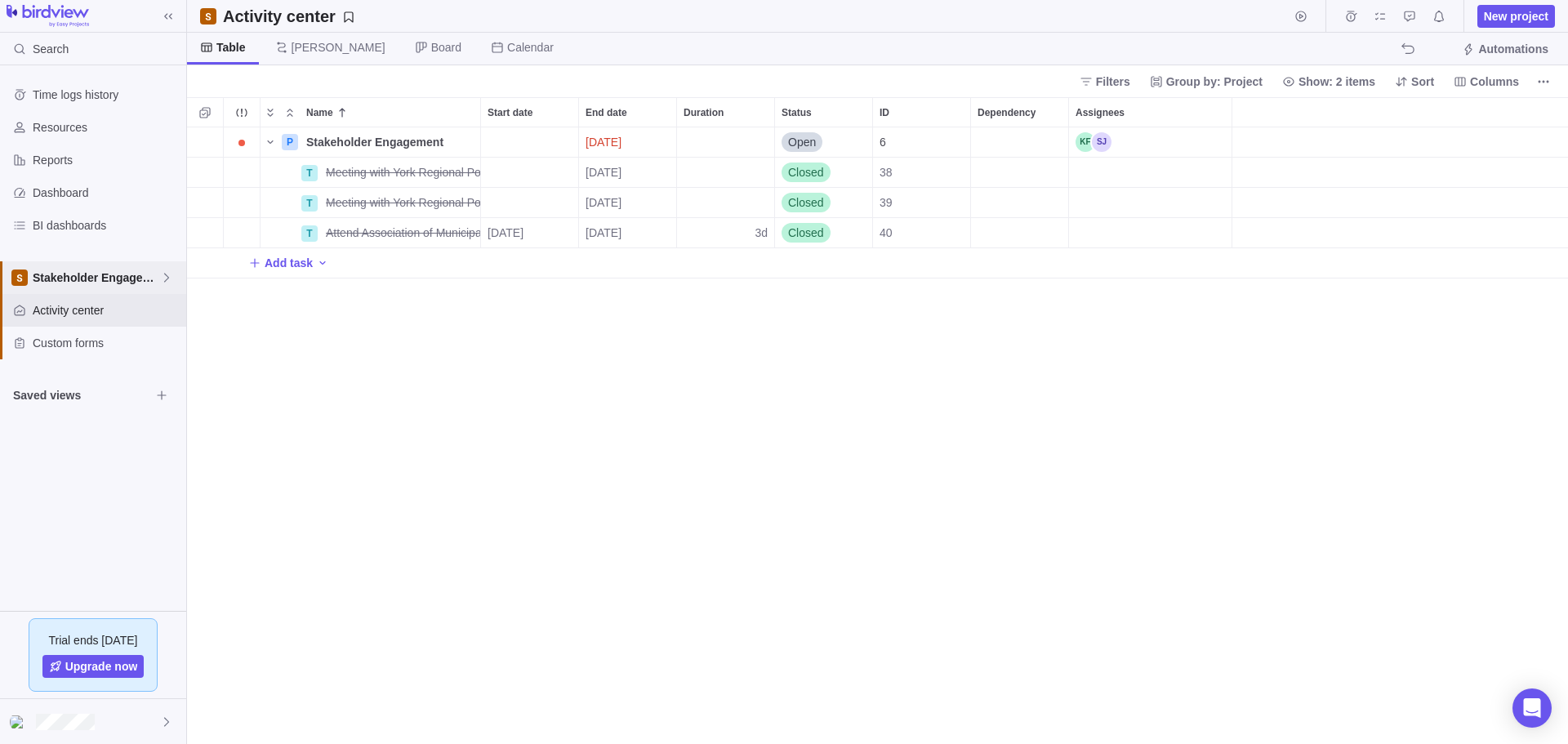
scroll to position [604, 1369]
click at [620, 141] on span "[DATE]" at bounding box center [603, 142] width 36 height 16
click at [961, 331] on div "Name Start date End date Duration Status ID Dependency Assignees P Stakeholder …" at bounding box center [878, 421] width 1382 height 647
